Goal: Task Accomplishment & Management: Manage account settings

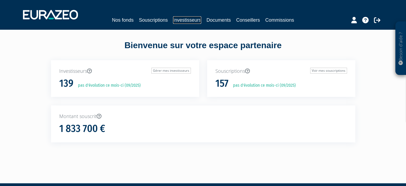
click at [184, 21] on link "Investisseurs" at bounding box center [187, 19] width 28 height 7
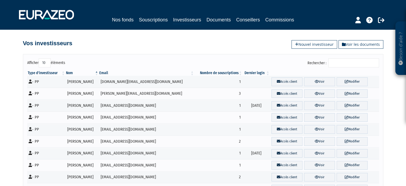
click at [350, 61] on input "Rechercher :" at bounding box center [353, 62] width 51 height 9
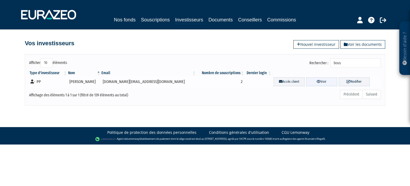
type input "bous"
click at [317, 81] on link "Voir" at bounding box center [321, 81] width 31 height 9
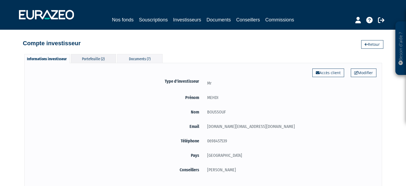
click at [100, 60] on div "Portefeuille (2)" at bounding box center [93, 58] width 45 height 9
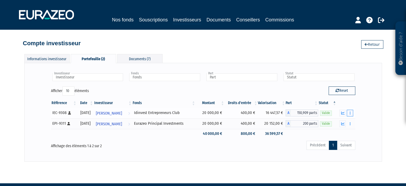
click at [348, 112] on button "button" at bounding box center [350, 112] width 6 height 7
click at [342, 132] on link "Rachat libre" at bounding box center [338, 132] width 27 height 9
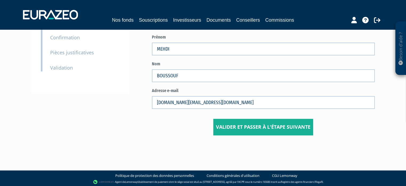
scroll to position [69, 0]
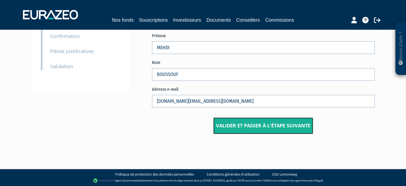
click at [259, 126] on button "Valider et passer à l'étape suivante" at bounding box center [263, 125] width 100 height 17
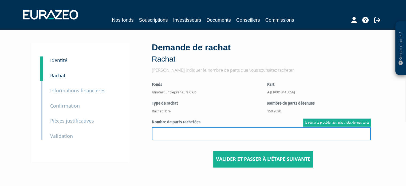
click at [260, 133] on input "text" at bounding box center [261, 133] width 219 height 13
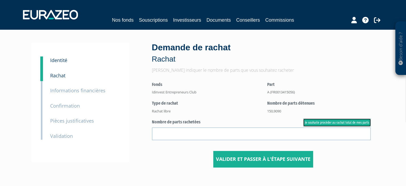
click at [307, 121] on link "Je souhaite procéder au rachat total de mes parts" at bounding box center [337, 122] width 68 height 8
type input "150.909000"
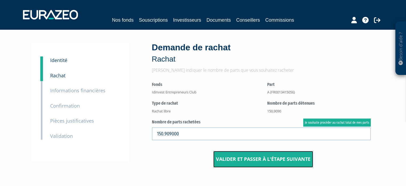
click at [239, 156] on button "Valider et passer à l'étape suivante" at bounding box center [263, 159] width 100 height 17
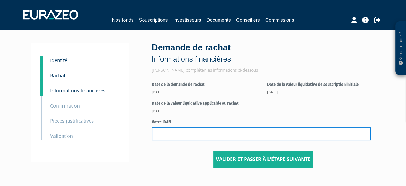
click at [228, 135] on input "text" at bounding box center [261, 133] width 219 height 13
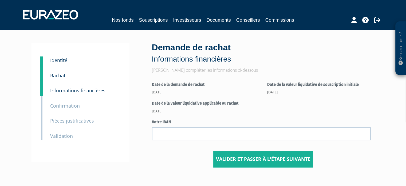
click at [243, 106] on div "Date de la valeur liquidative applicable au rachat 31/12/2025" at bounding box center [208, 106] width 112 height 13
click at [73, 119] on small "Pièces justificatives" at bounding box center [72, 120] width 44 height 6
